Goal: Task Accomplishment & Management: Manage account settings

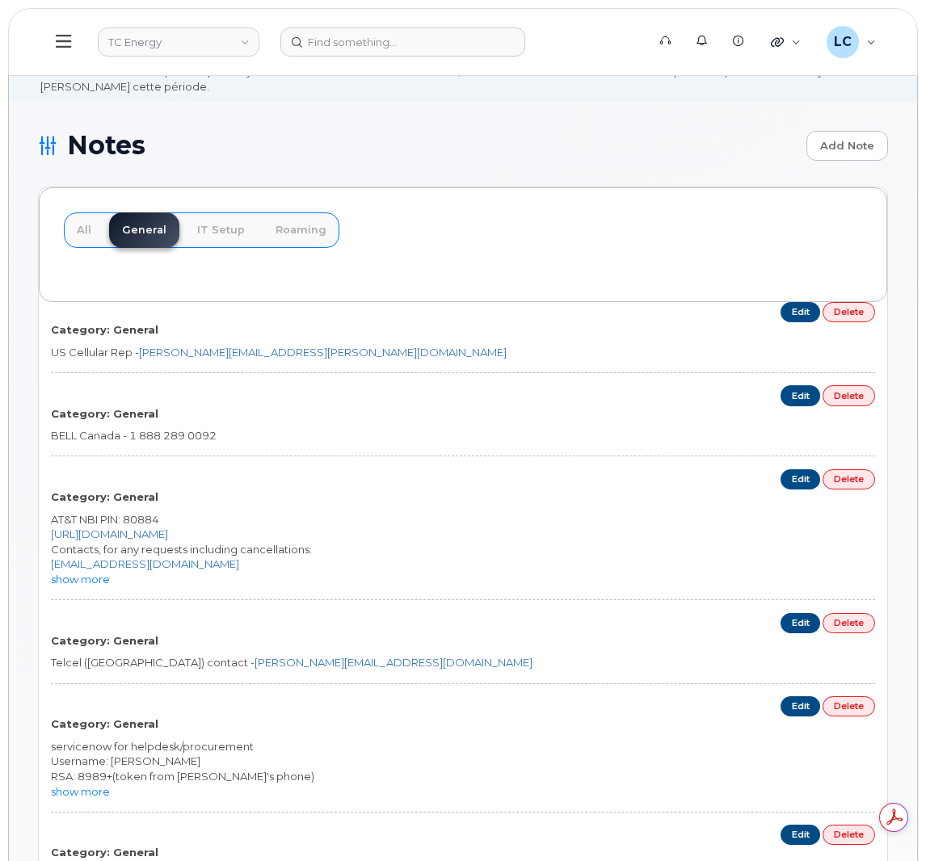
click at [60, 28] on button at bounding box center [64, 42] width 52 height 47
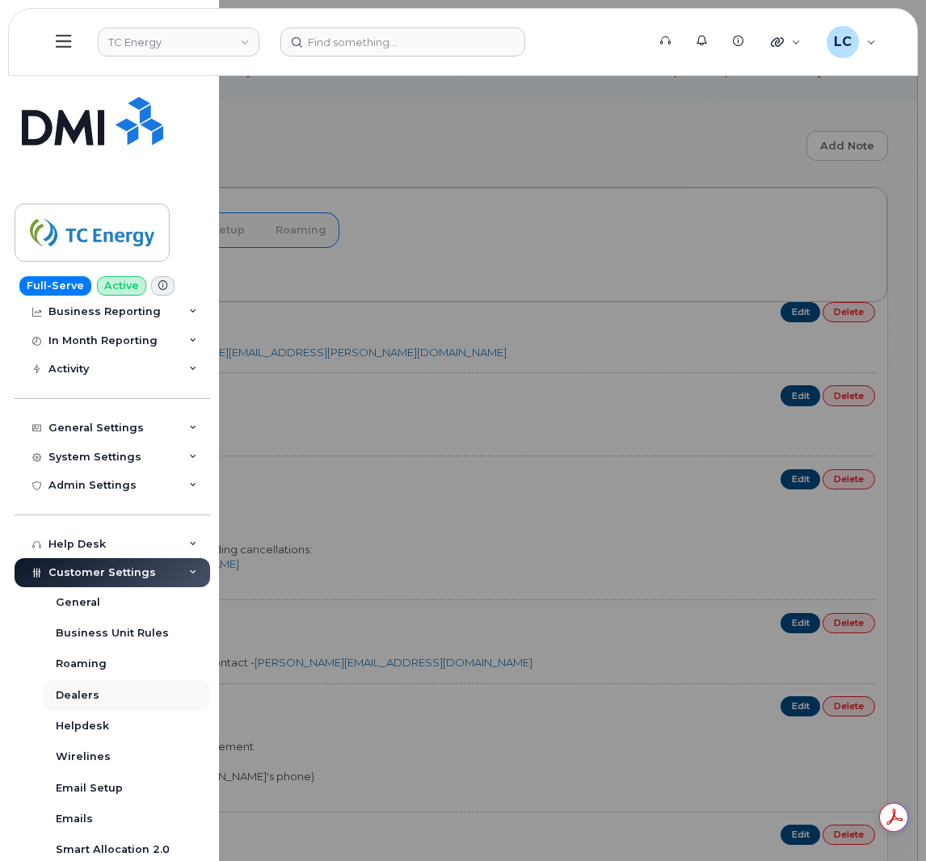
scroll to position [67, 0]
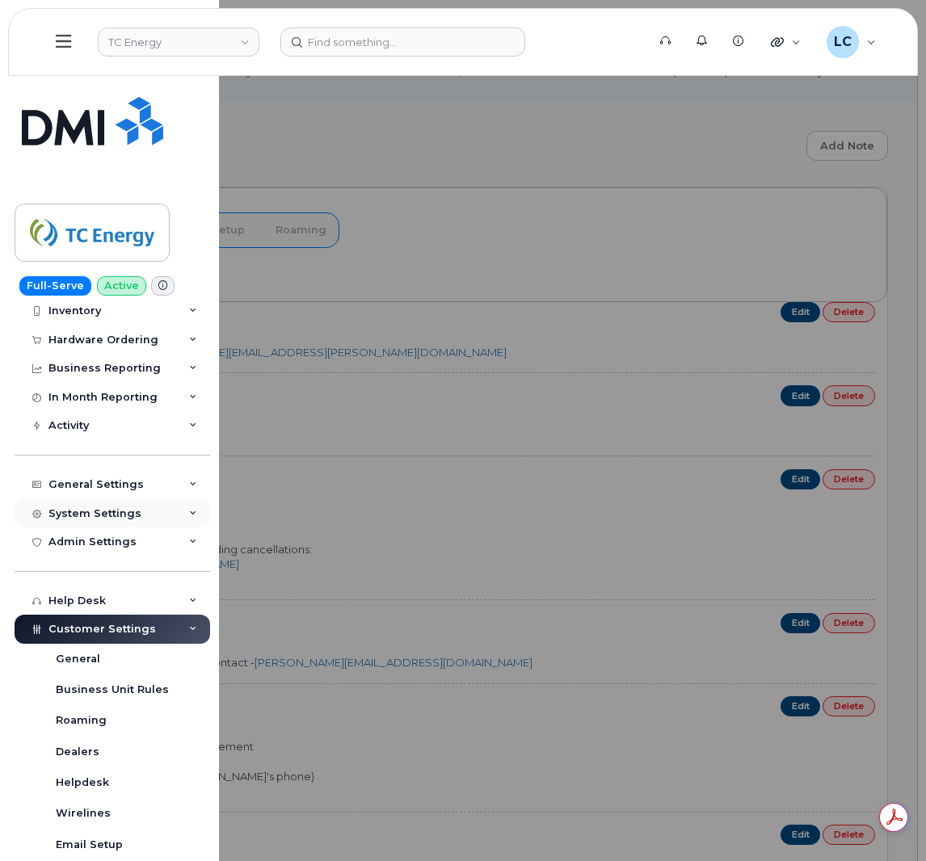
click at [125, 513] on div "System Settings" at bounding box center [94, 514] width 93 height 13
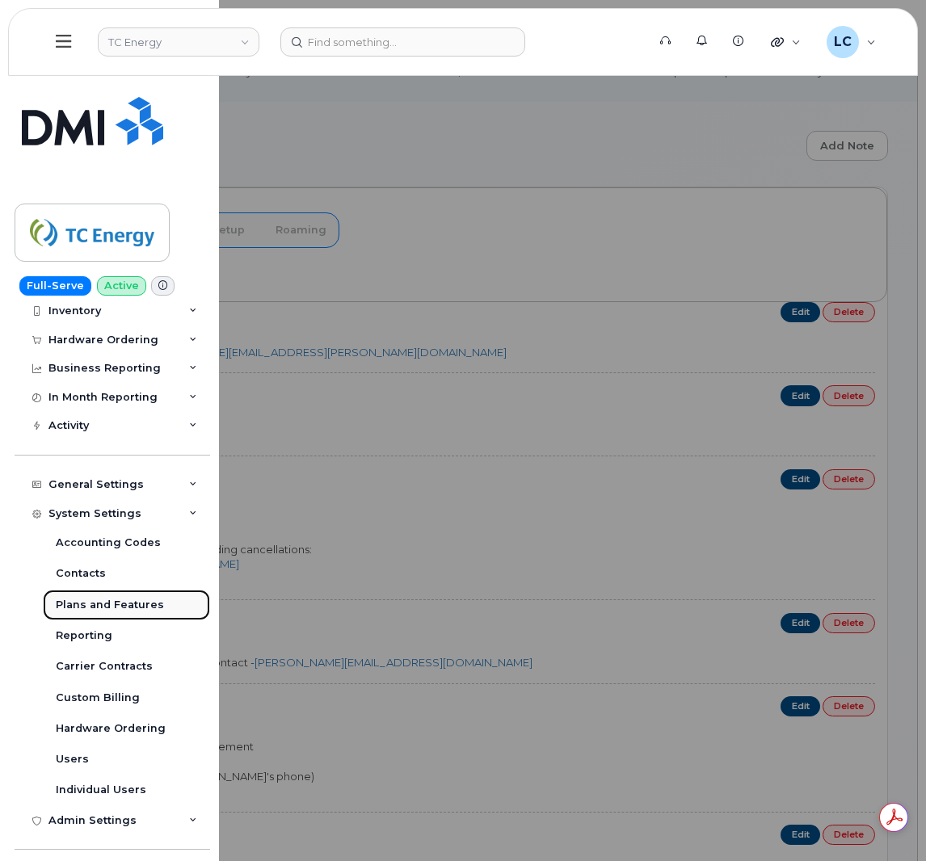
click at [93, 604] on div "Plans and Features" at bounding box center [110, 605] width 108 height 15
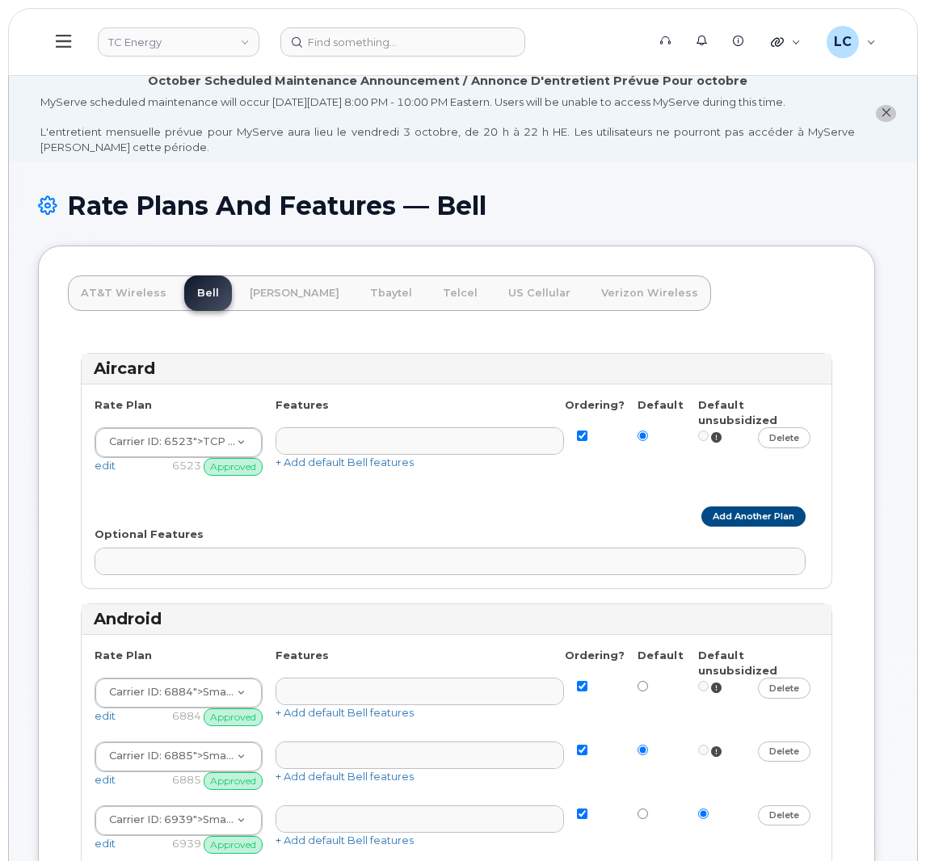
select select
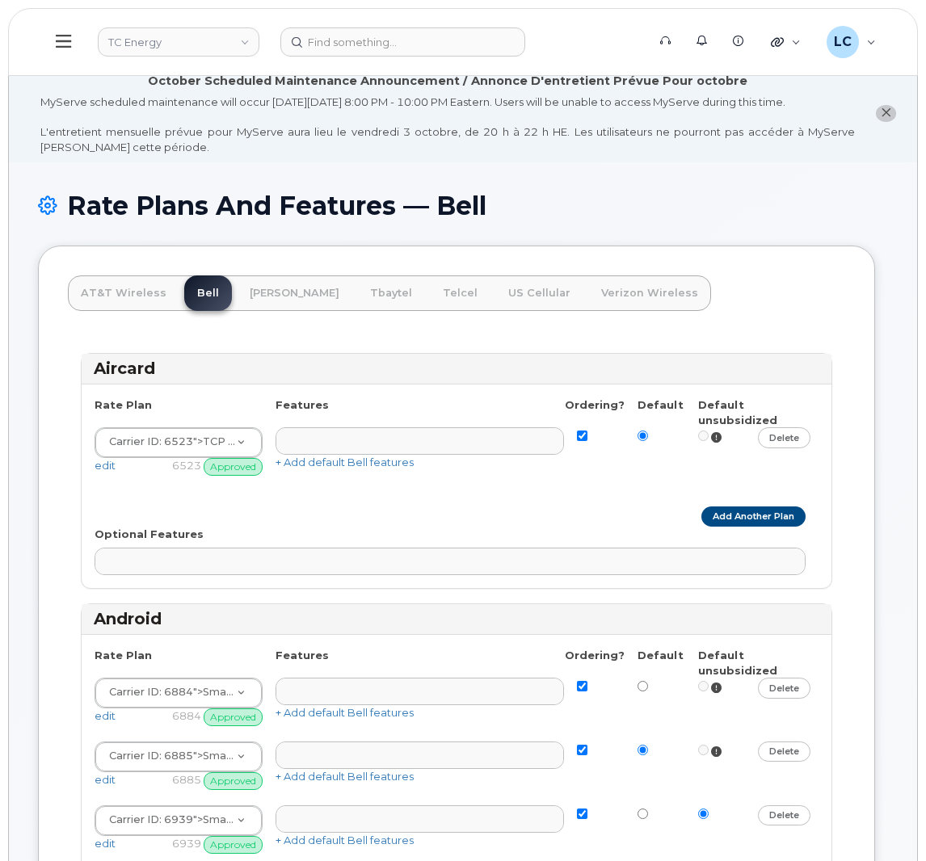
select select
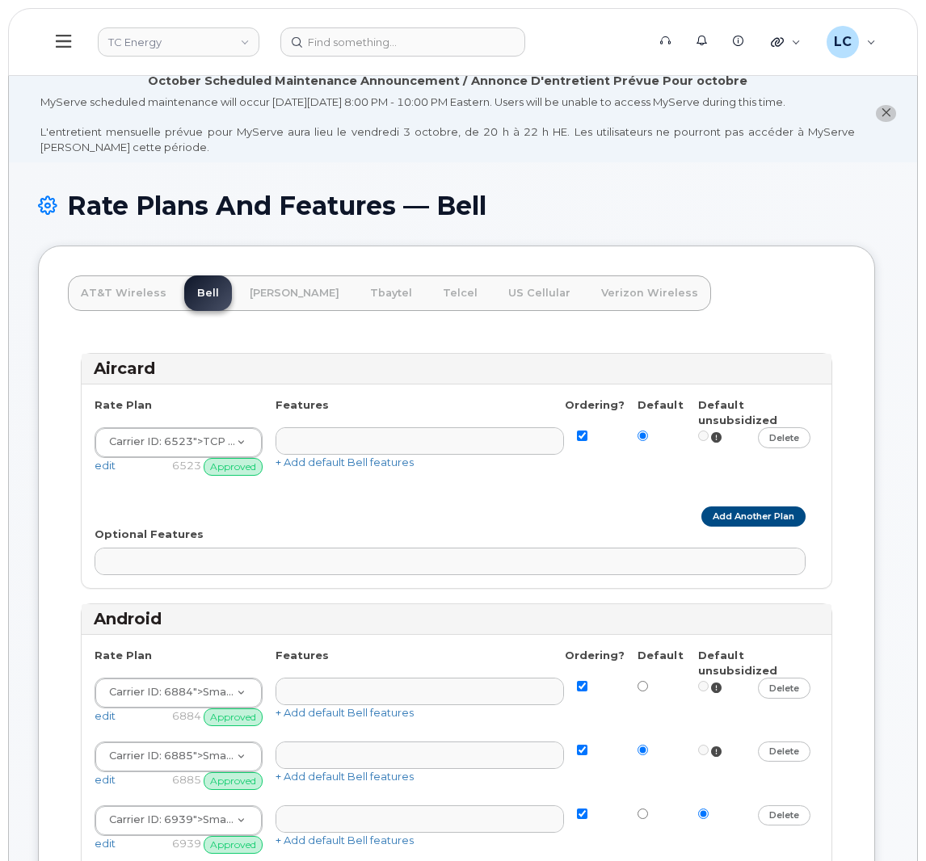
select select
select select "171"
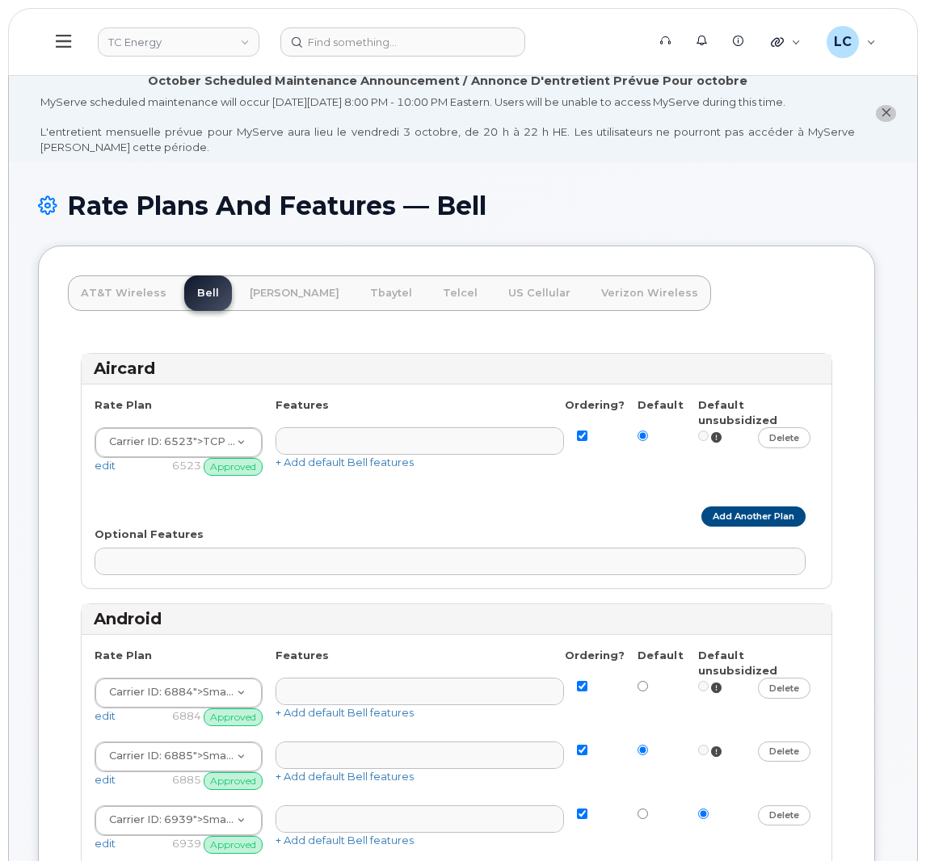
select select
select select "171"
select select
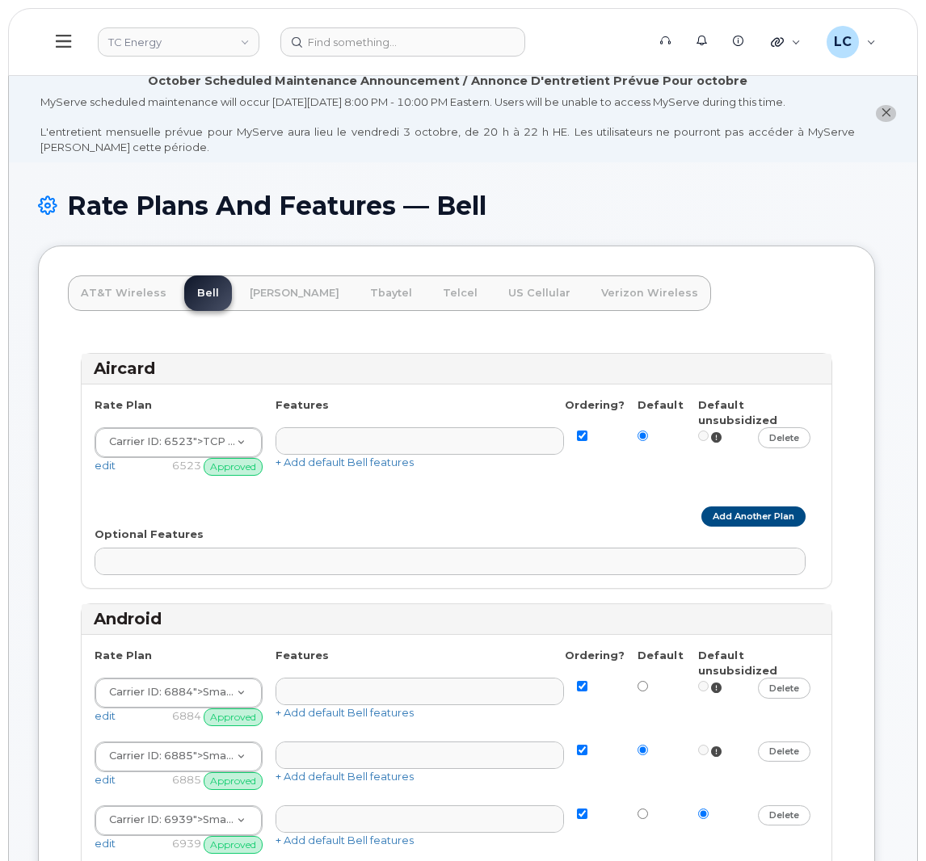
select select
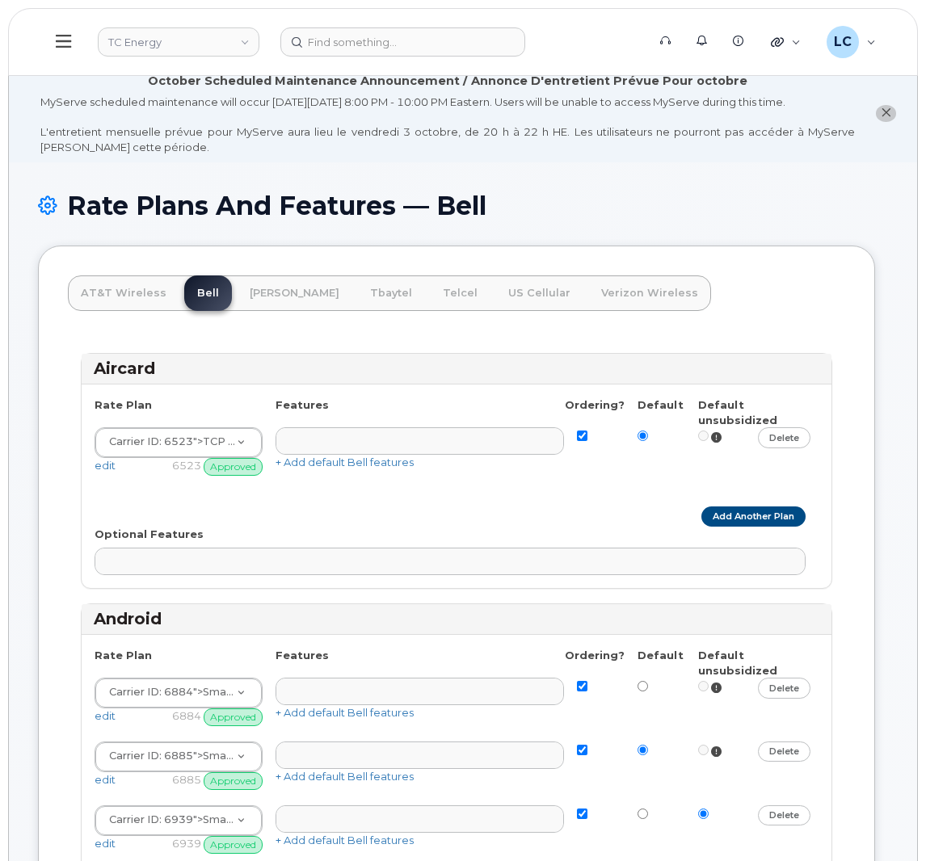
select select
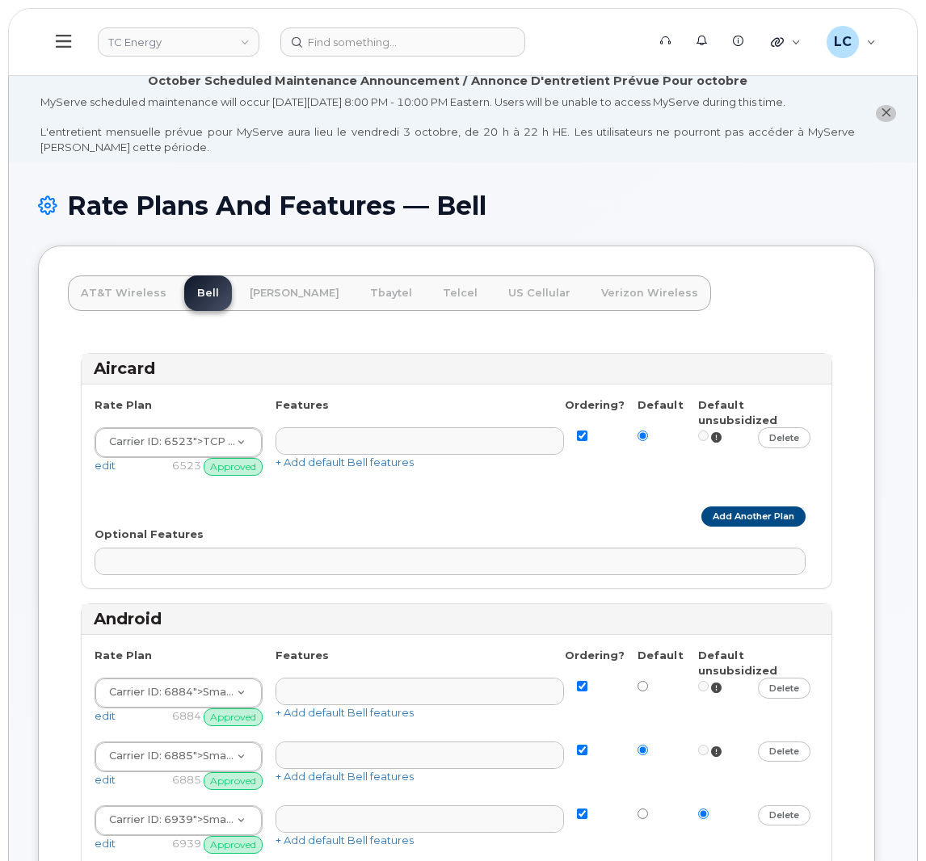
select select
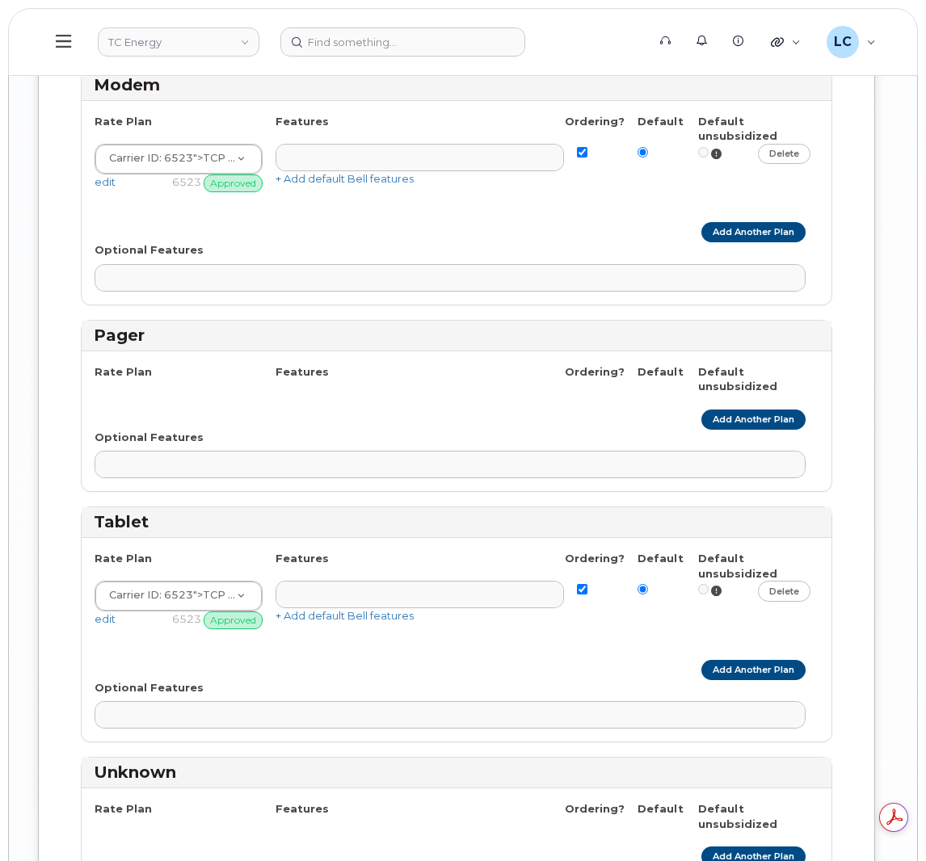
scroll to position [4174, 0]
